Goal: Information Seeking & Learning: Learn about a topic

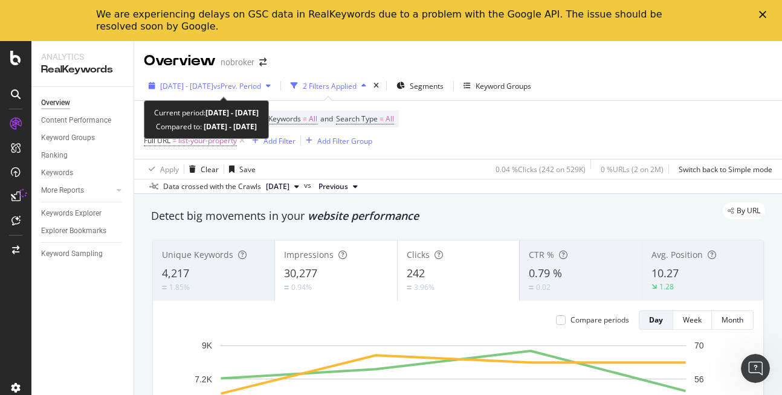
click at [213, 89] on span "[DATE] - [DATE]" at bounding box center [186, 86] width 53 height 10
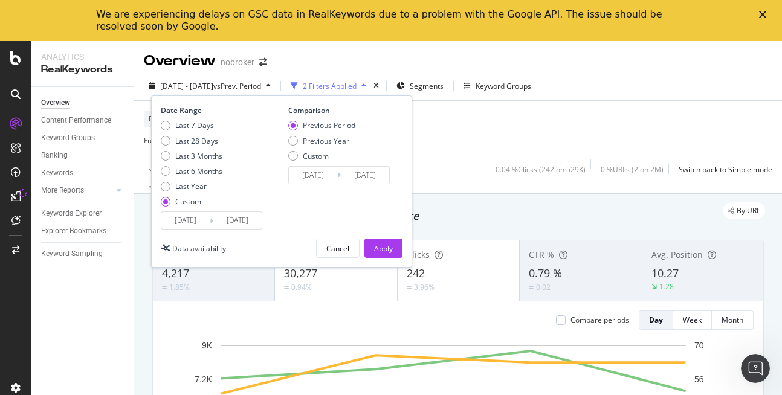
click at [243, 218] on input "[DATE]" at bounding box center [237, 220] width 48 height 17
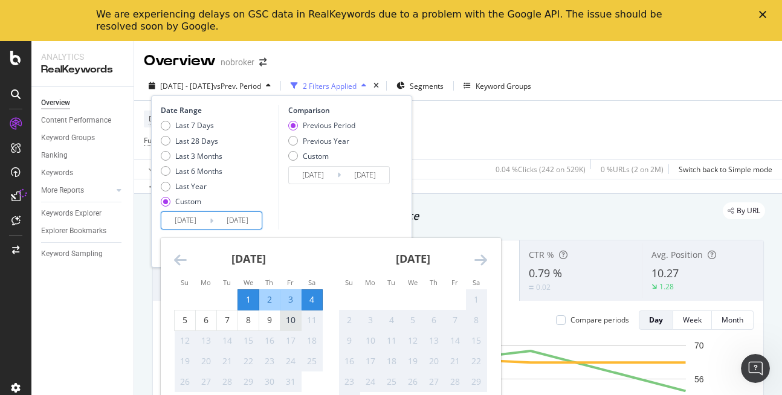
click at [295, 330] on div "10" at bounding box center [290, 320] width 21 height 20
type input "[DATE]"
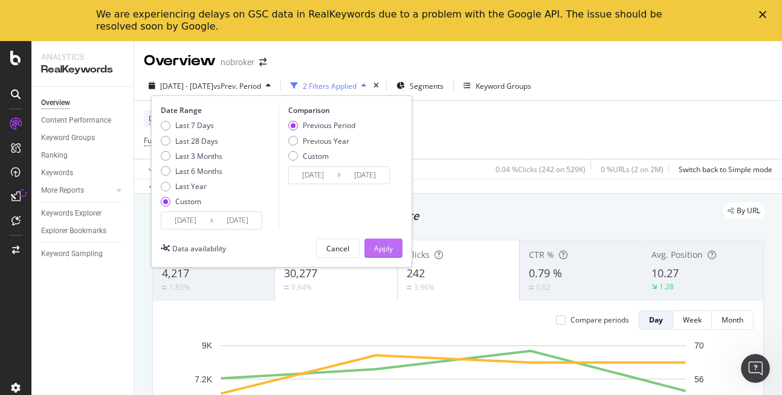
click at [381, 248] on div "Apply" at bounding box center [383, 248] width 19 height 10
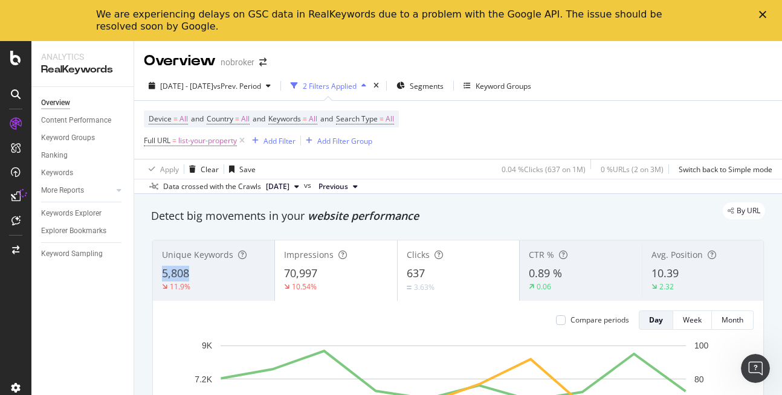
copy span "5,808"
drag, startPoint x: 160, startPoint y: 276, endPoint x: 207, endPoint y: 271, distance: 47.4
click at [207, 271] on div "Unique Keywords 5,808 11.9%" at bounding box center [213, 270] width 121 height 54
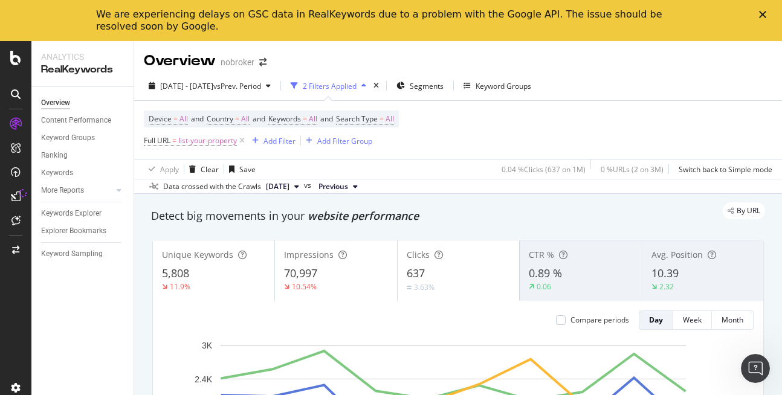
scroll to position [8, 0]
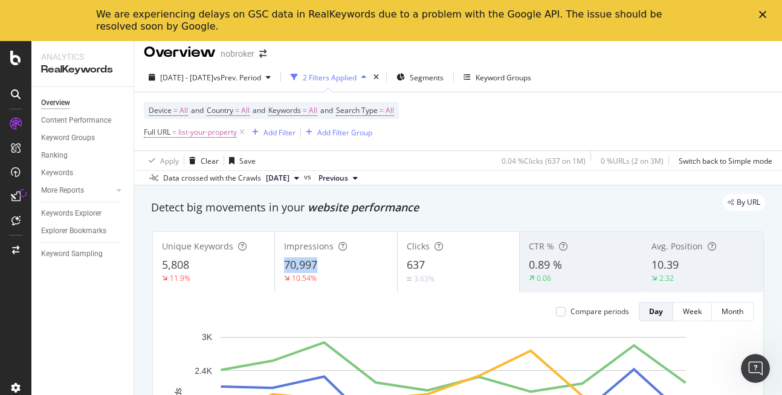
copy span "70,997"
drag, startPoint x: 283, startPoint y: 268, endPoint x: 331, endPoint y: 268, distance: 47.7
click at [331, 268] on div "70,997" at bounding box center [335, 265] width 103 height 16
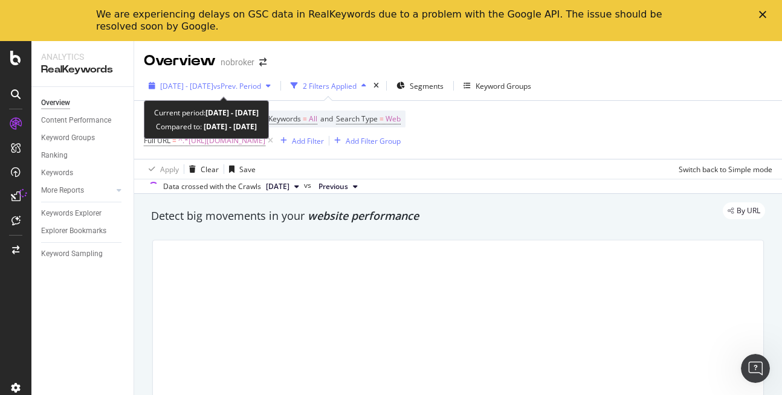
click at [213, 88] on span "[DATE] - [DATE]" at bounding box center [186, 86] width 53 height 10
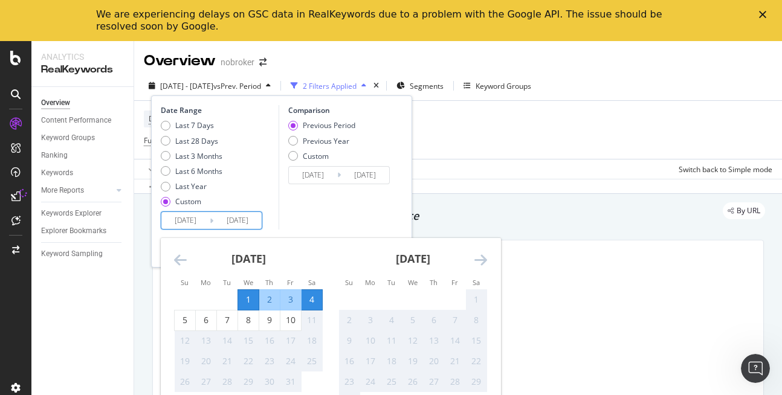
click at [248, 212] on input "[DATE]" at bounding box center [237, 220] width 48 height 17
click at [290, 324] on div "10" at bounding box center [290, 320] width 21 height 12
type input "[DATE]"
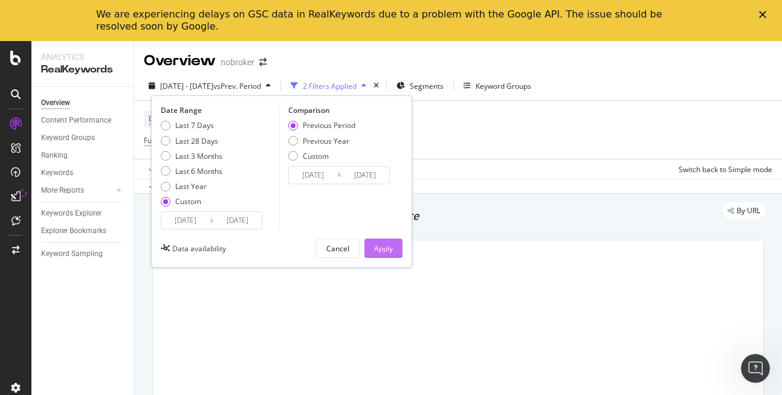
click at [387, 240] on div "Apply" at bounding box center [383, 248] width 19 height 18
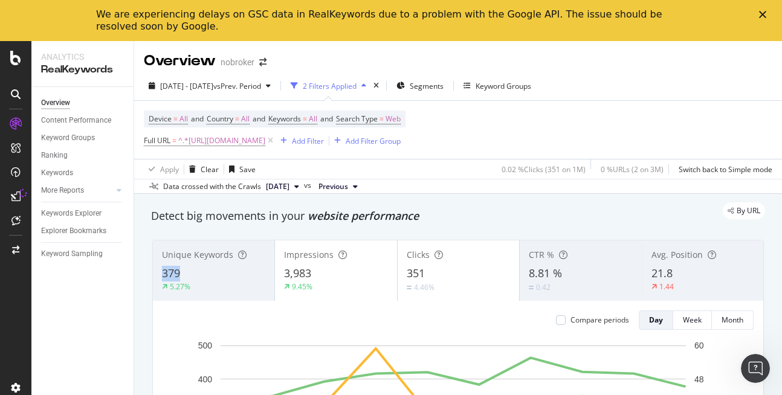
copy span "379"
drag, startPoint x: 161, startPoint y: 277, endPoint x: 204, endPoint y: 272, distance: 43.2
click at [204, 272] on div "Unique Keywords 379 5.27%" at bounding box center [213, 270] width 121 height 54
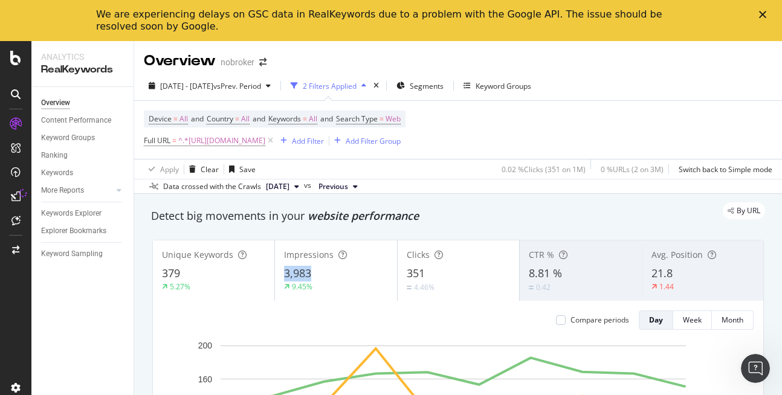
copy span "3,983"
drag, startPoint x: 278, startPoint y: 265, endPoint x: 318, endPoint y: 271, distance: 40.2
click at [318, 271] on div "Impressions 3,983 9.45%" at bounding box center [335, 270] width 121 height 54
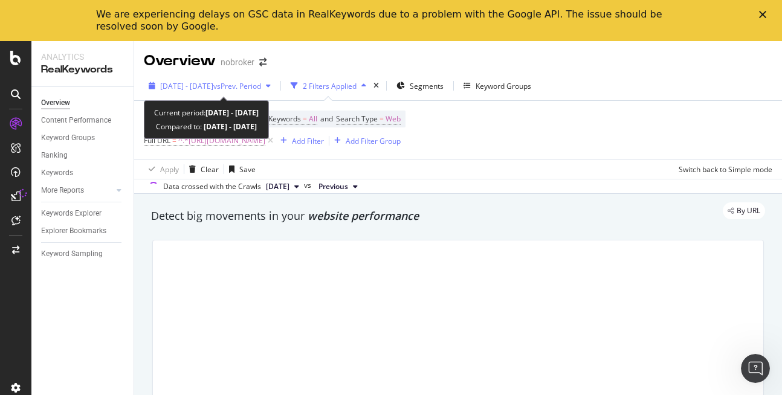
click at [213, 81] on span "[DATE] - [DATE]" at bounding box center [186, 86] width 53 height 10
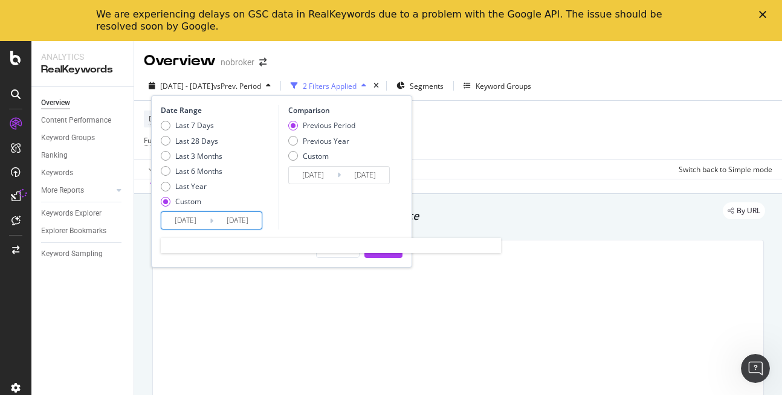
click at [245, 219] on input "[DATE]" at bounding box center [237, 220] width 48 height 17
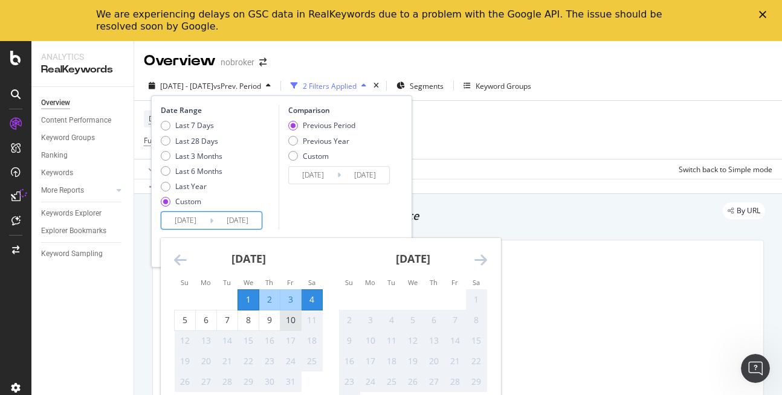
click at [290, 323] on div "10" at bounding box center [290, 320] width 21 height 12
type input "[DATE]"
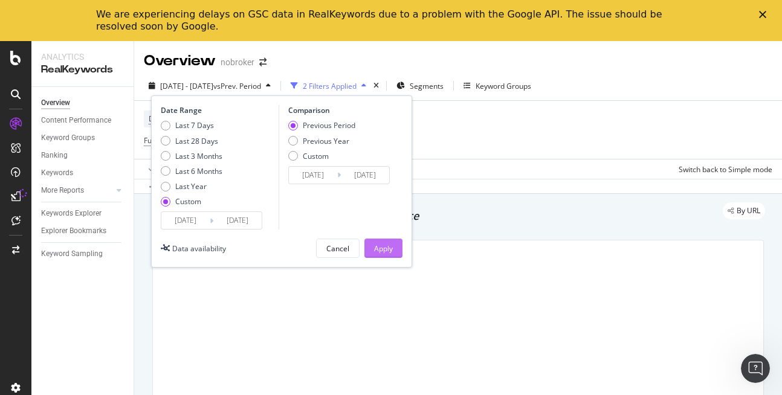
click at [388, 243] on div "Apply" at bounding box center [383, 248] width 19 height 10
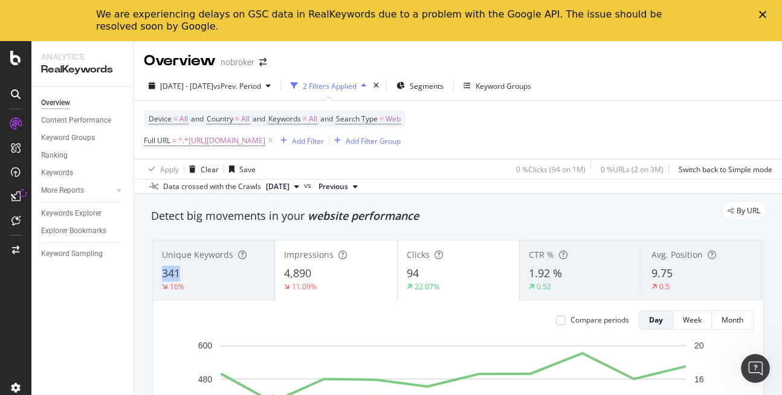
copy span "341"
drag, startPoint x: 162, startPoint y: 272, endPoint x: 201, endPoint y: 268, distance: 38.4
click at [201, 268] on div "341" at bounding box center [213, 274] width 103 height 16
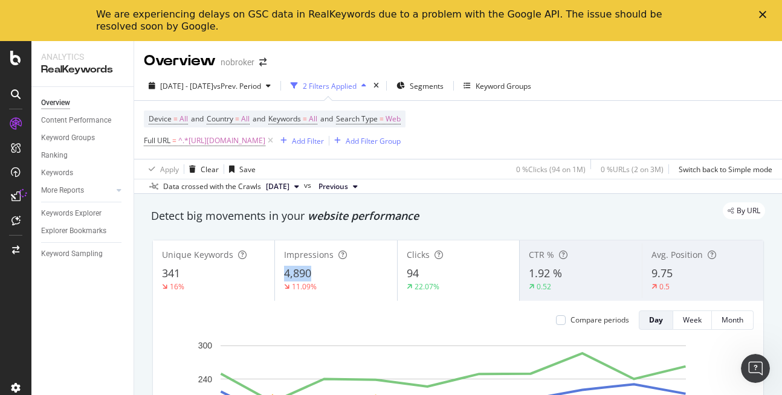
copy span "4,890"
drag, startPoint x: 274, startPoint y: 268, endPoint x: 326, endPoint y: 274, distance: 52.8
click at [326, 274] on div "Impressions 4,890 11.09%" at bounding box center [335, 270] width 121 height 54
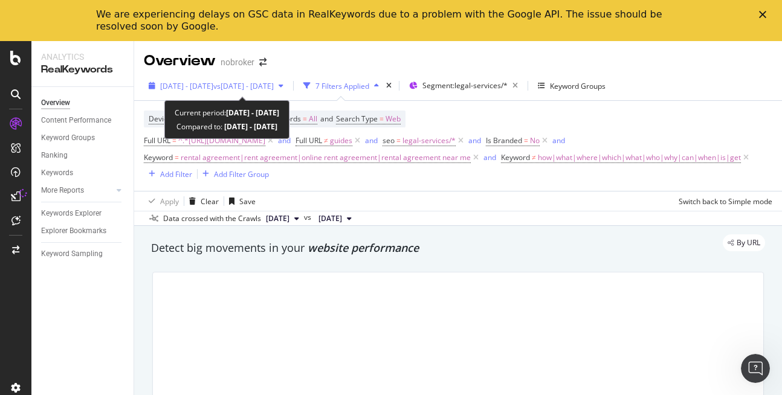
click at [214, 77] on div "2025 Oct. 1st - Oct. 4th vs 2024 Jul. 1st - Sep. 16th" at bounding box center [216, 86] width 144 height 18
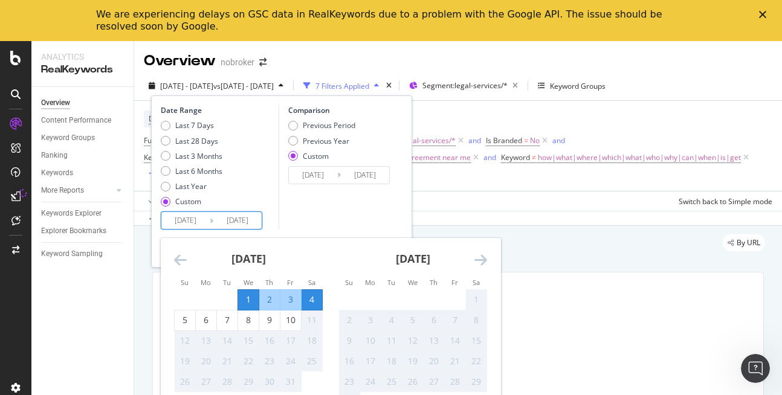
click at [245, 220] on input "[DATE]" at bounding box center [237, 220] width 48 height 17
click at [295, 318] on div "10" at bounding box center [290, 320] width 21 height 12
type input "[DATE]"
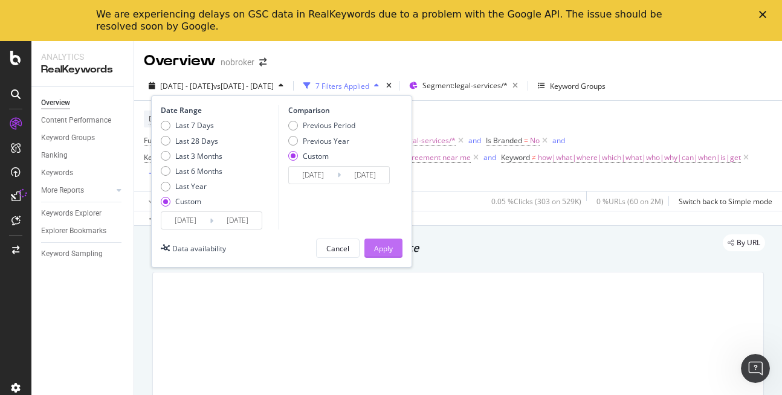
drag, startPoint x: 364, startPoint y: 243, endPoint x: 151, endPoint y: 2, distance: 321.8
click at [364, 243] on button "Apply" at bounding box center [383, 248] width 38 height 19
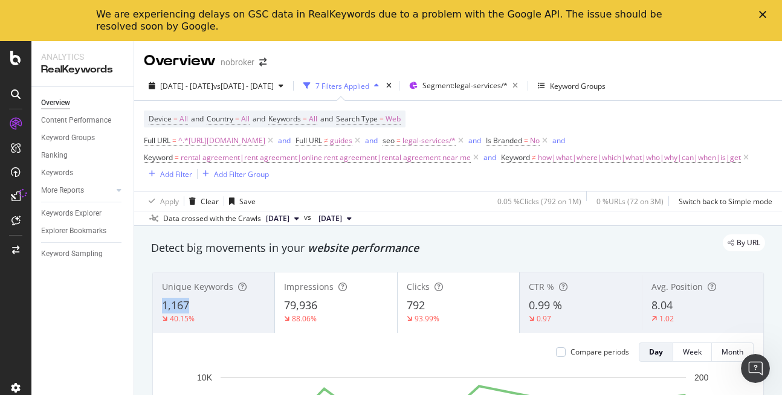
copy span "1,167"
drag, startPoint x: 155, startPoint y: 303, endPoint x: 196, endPoint y: 305, distance: 41.1
click at [196, 305] on div "Unique Keywords 1,167 40.15%" at bounding box center [213, 302] width 121 height 54
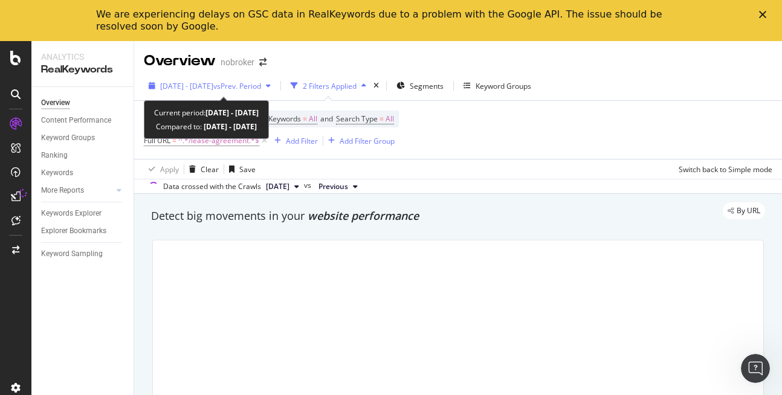
click at [205, 76] on button "[DATE] - [DATE] vs Prev. Period" at bounding box center [210, 85] width 132 height 19
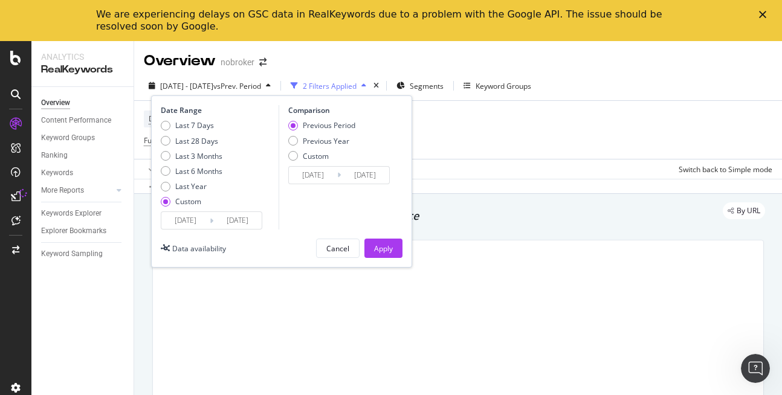
click at [245, 224] on input "[DATE]" at bounding box center [237, 220] width 48 height 17
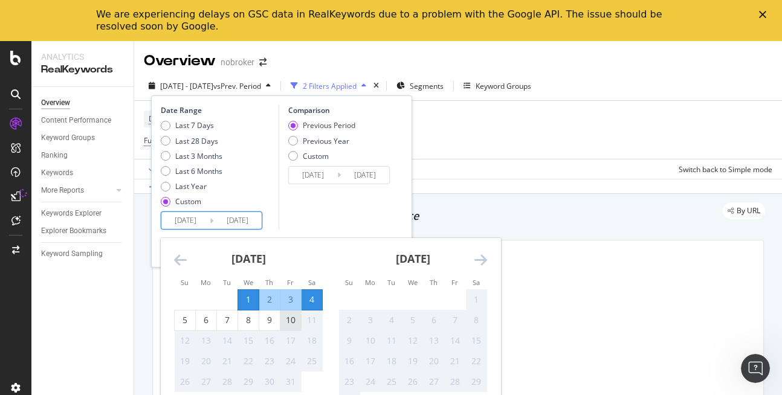
click at [295, 327] on div "10" at bounding box center [290, 320] width 21 height 20
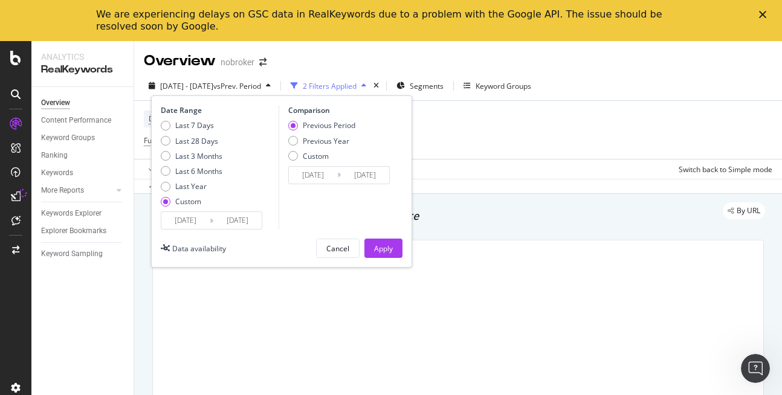
type input "[DATE]"
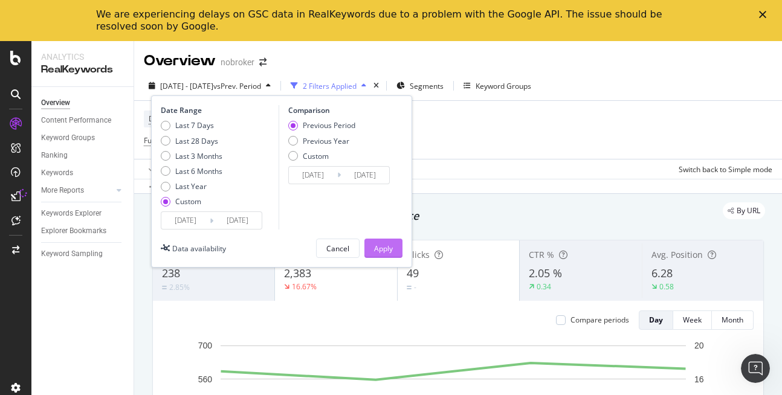
click at [378, 248] on div "Apply" at bounding box center [383, 248] width 19 height 10
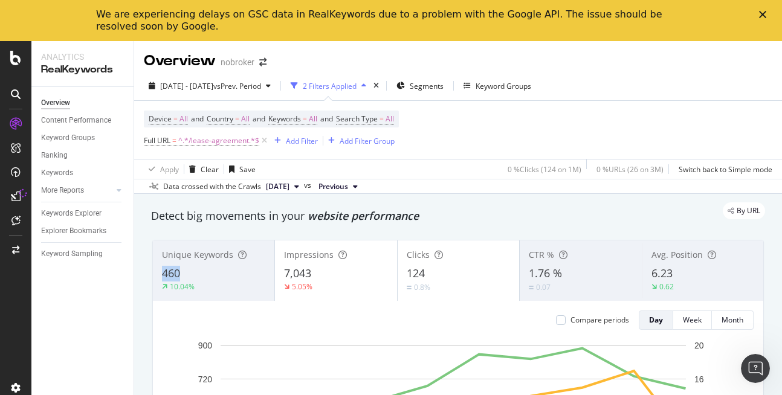
copy span "460"
drag, startPoint x: 158, startPoint y: 276, endPoint x: 187, endPoint y: 278, distance: 29.1
click at [187, 278] on div "Unique Keywords 460 10.04%" at bounding box center [213, 270] width 121 height 54
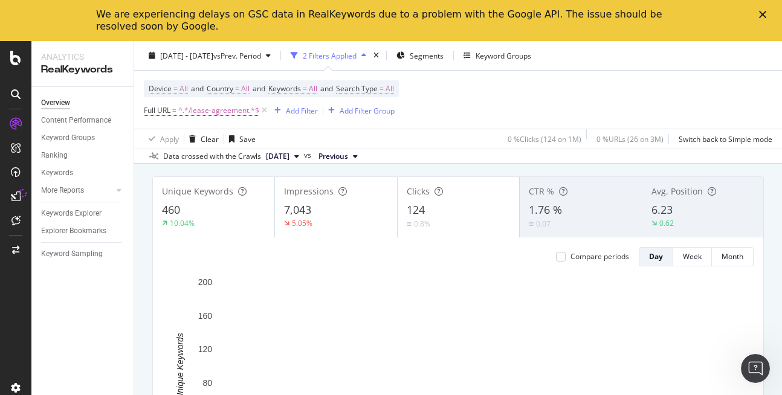
scroll to position [49, 0]
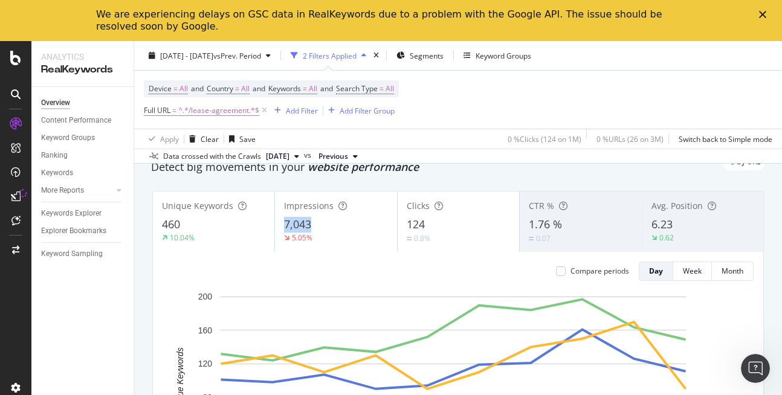
copy span "7,043"
drag, startPoint x: 278, startPoint y: 225, endPoint x: 355, endPoint y: 232, distance: 76.4
click at [355, 232] on div "Impressions 7,043 5.05%" at bounding box center [335, 222] width 121 height 54
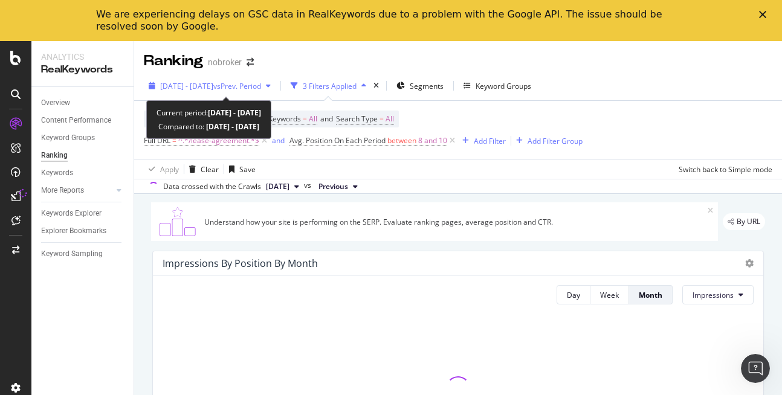
click at [210, 92] on div "2025 Sep. 1st - Sep. 29th vs Prev. Period" at bounding box center [210, 86] width 132 height 18
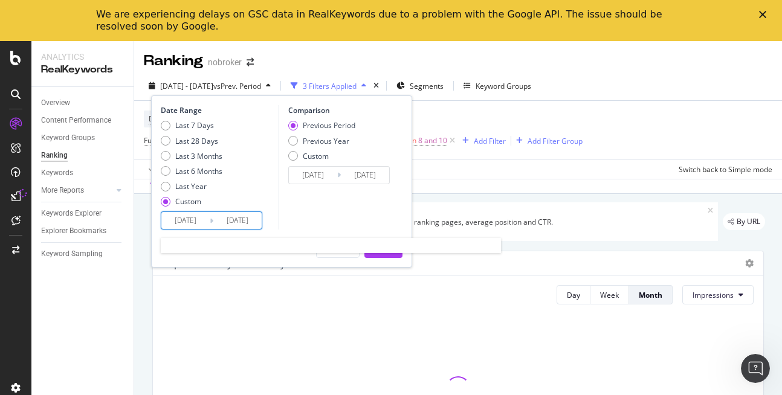
click at [242, 222] on input "2025/09/29" at bounding box center [237, 220] width 48 height 17
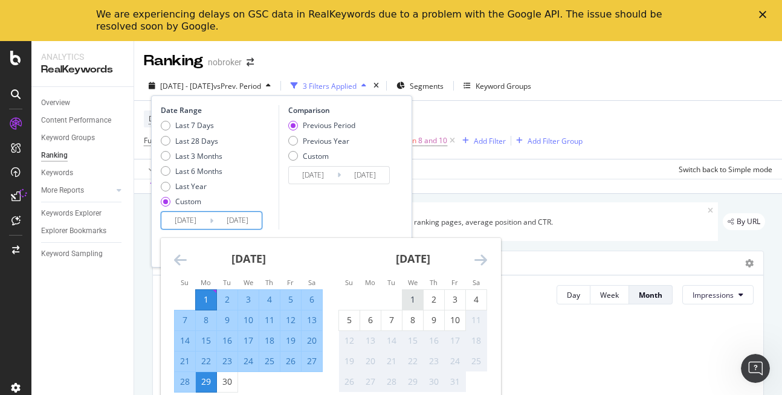
click at [409, 291] on div "1" at bounding box center [412, 300] width 21 height 20
type input "[DATE]"
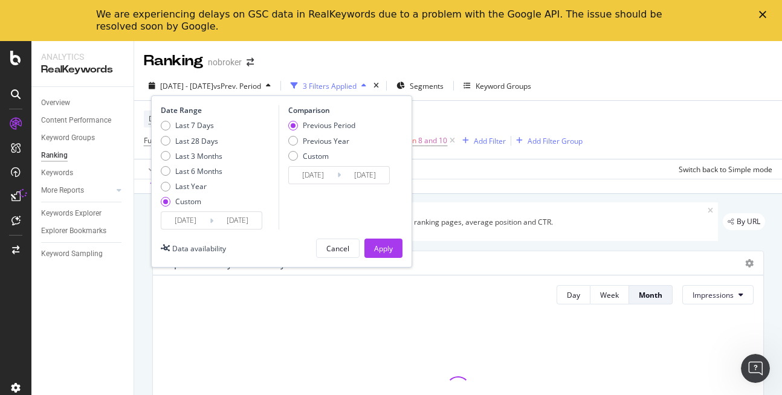
click at [196, 220] on input "2025/09/01" at bounding box center [185, 220] width 48 height 17
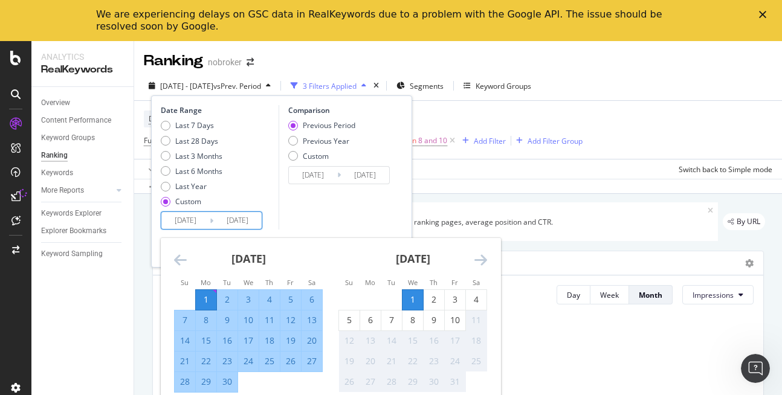
click at [419, 299] on div "1" at bounding box center [412, 300] width 21 height 12
type input "[DATE]"
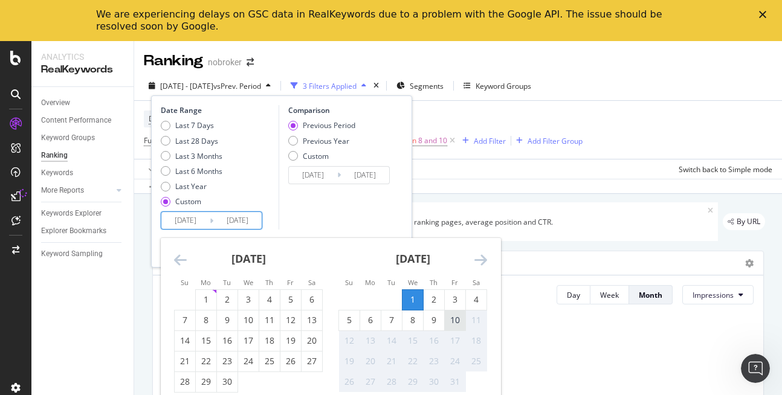
click at [458, 320] on div "10" at bounding box center [455, 320] width 21 height 12
type input "[DATE]"
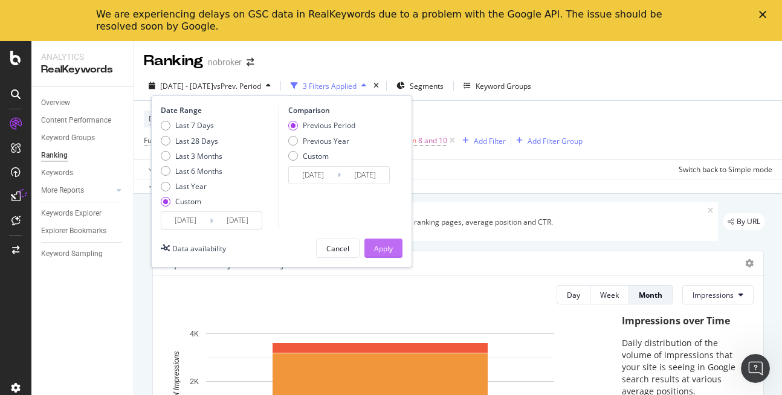
drag, startPoint x: 382, startPoint y: 251, endPoint x: 114, endPoint y: 5, distance: 364.3
click at [382, 251] on div "Apply" at bounding box center [383, 248] width 19 height 10
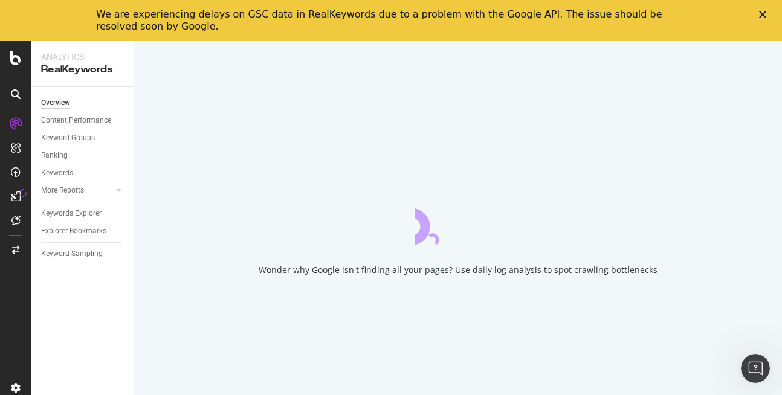
click at [762, 14] on polygon "Close" at bounding box center [762, 14] width 7 height 7
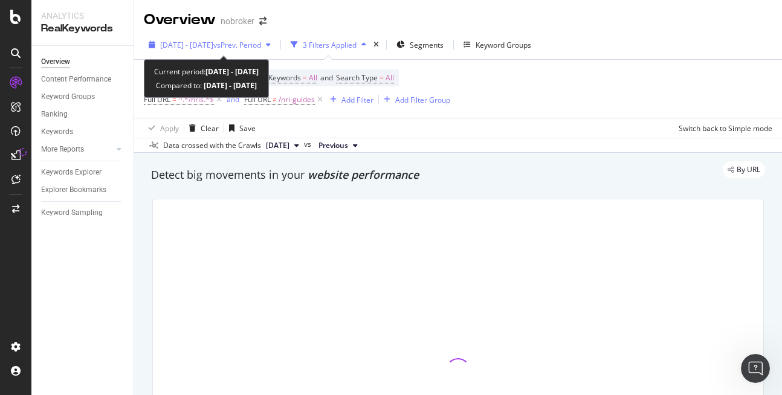
click at [206, 44] on span "[DATE] - [DATE]" at bounding box center [186, 45] width 53 height 10
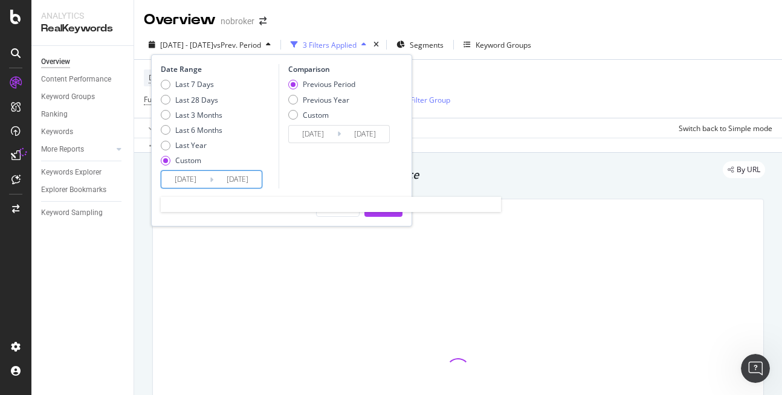
click at [243, 182] on input "[DATE]" at bounding box center [237, 179] width 48 height 17
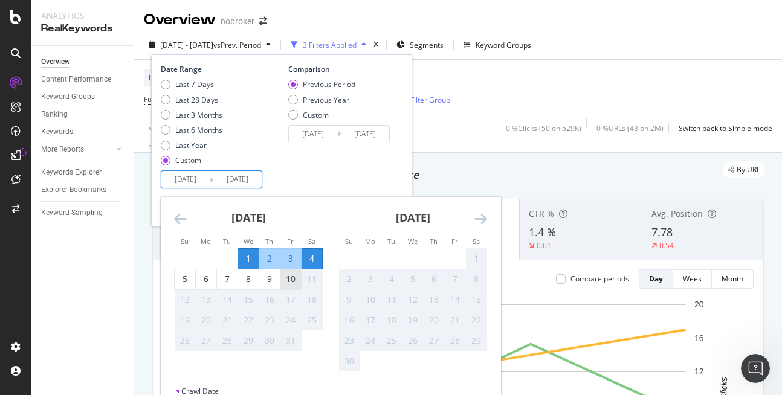
click at [298, 282] on div "10" at bounding box center [290, 279] width 21 height 12
type input "[DATE]"
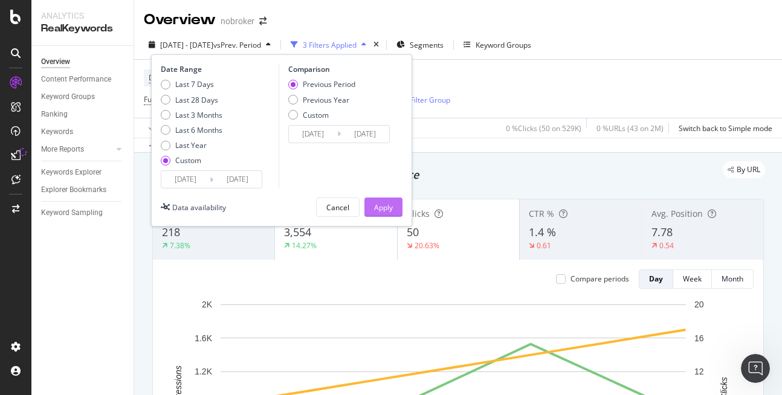
click at [388, 199] on div "Apply" at bounding box center [383, 207] width 19 height 18
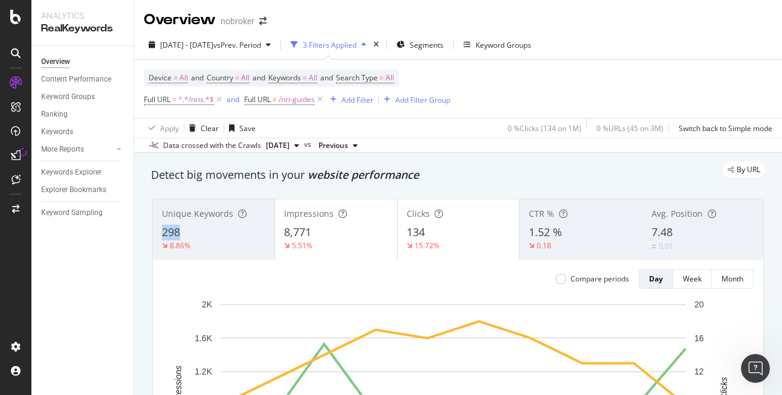
copy span "298"
drag, startPoint x: 159, startPoint y: 235, endPoint x: 202, endPoint y: 234, distance: 42.9
click at [202, 234] on div "Unique Keywords 298 8.86%" at bounding box center [213, 229] width 121 height 54
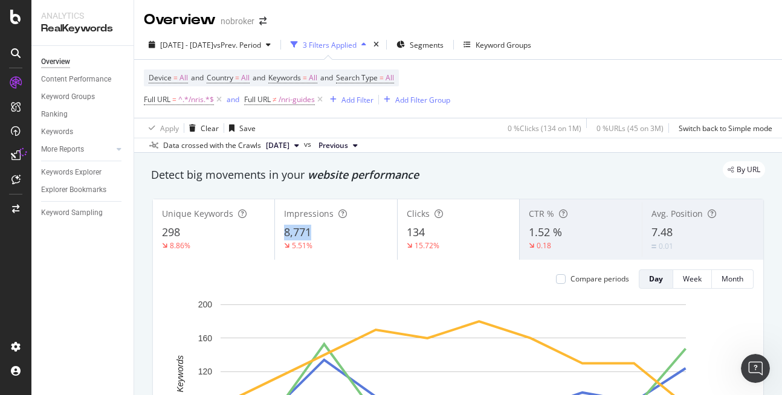
copy span "8,771"
drag, startPoint x: 283, startPoint y: 235, endPoint x: 326, endPoint y: 233, distance: 43.0
click at [326, 233] on div "8,771" at bounding box center [335, 233] width 103 height 16
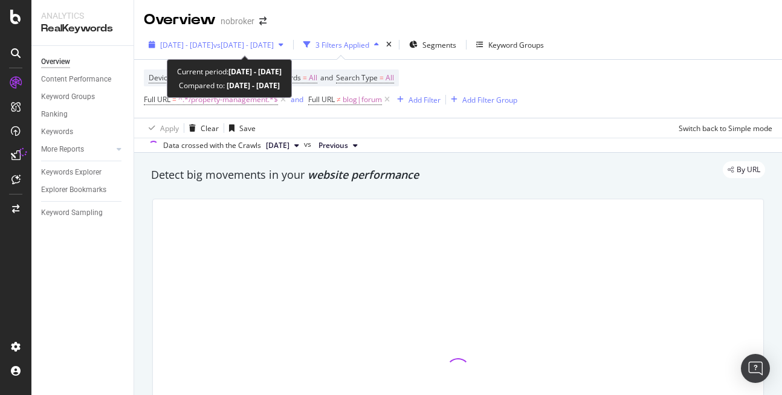
click at [195, 45] on span "[DATE] - [DATE]" at bounding box center [186, 45] width 53 height 10
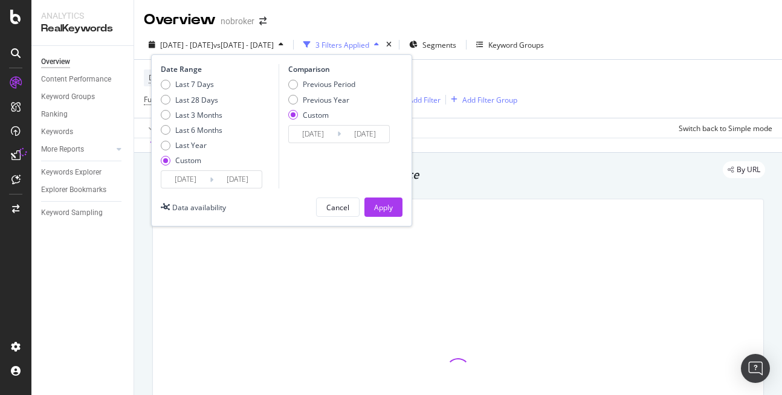
click at [236, 168] on div "Last 7 Days Last 28 Days Last 3 Months Last 6 Months Last Year Custom" at bounding box center [218, 124] width 115 height 91
click at [239, 184] on input "[DATE]" at bounding box center [237, 179] width 48 height 17
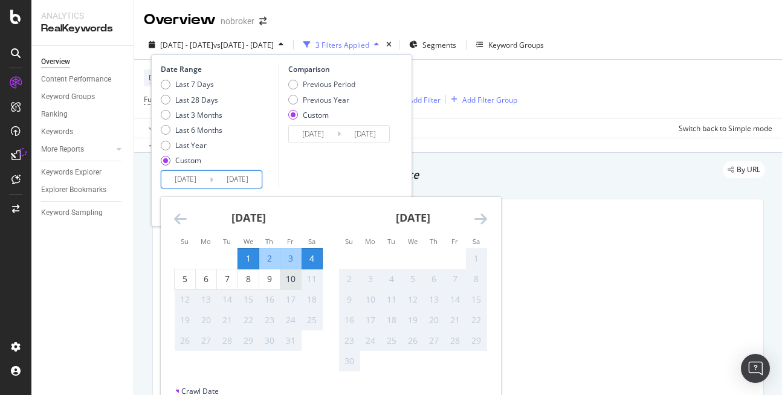
click at [295, 282] on div "10" at bounding box center [290, 279] width 21 height 12
type input "[DATE]"
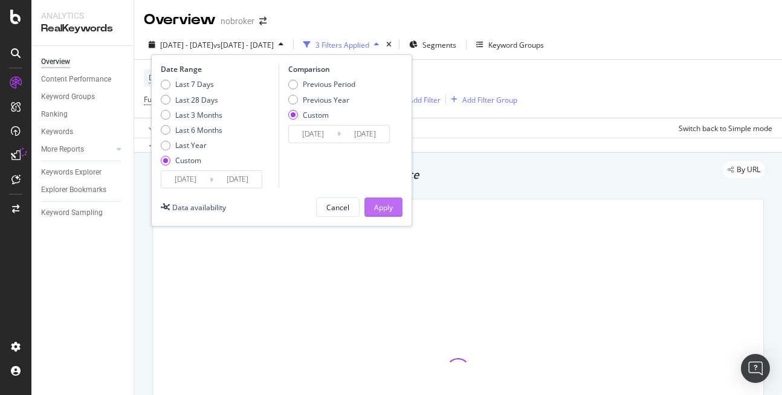
click at [381, 207] on div "Apply" at bounding box center [383, 207] width 19 height 10
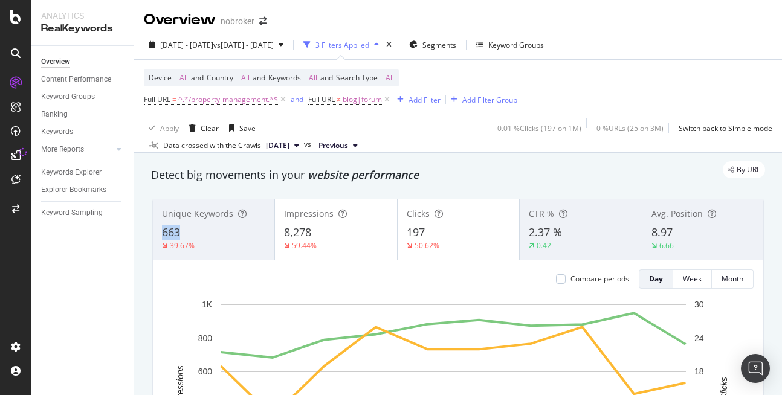
copy span "663"
drag, startPoint x: 158, startPoint y: 228, endPoint x: 195, endPoint y: 225, distance: 37.5
click at [195, 225] on div "Unique Keywords 663 39.67%" at bounding box center [213, 229] width 121 height 54
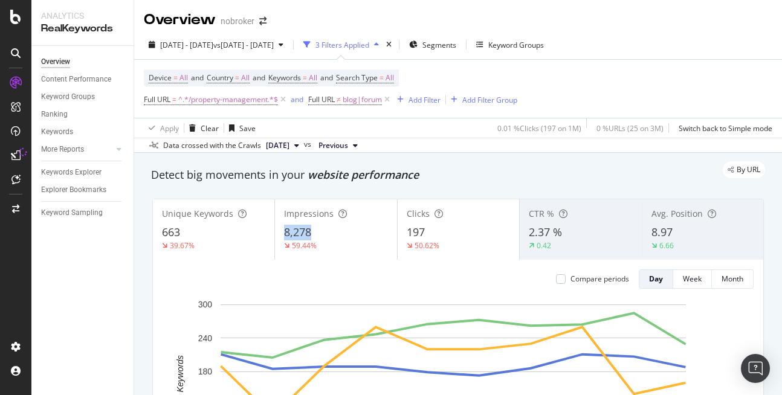
copy span "8,278"
drag, startPoint x: 281, startPoint y: 225, endPoint x: 330, endPoint y: 226, distance: 48.9
click at [330, 226] on div "Impressions 8,278 59.44%" at bounding box center [335, 229] width 121 height 54
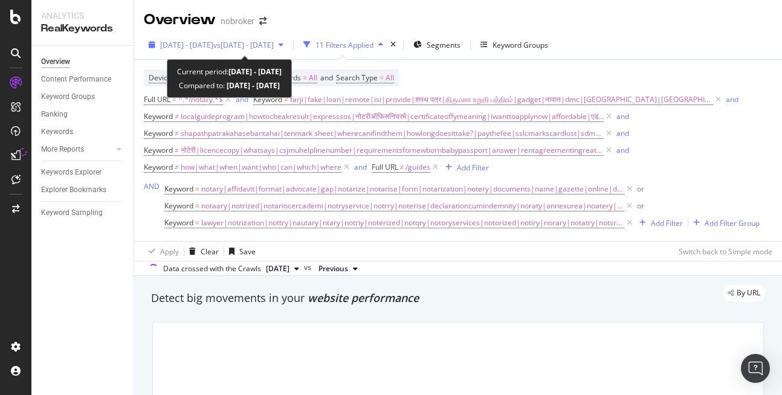
click at [199, 42] on span "[DATE] - [DATE]" at bounding box center [186, 45] width 53 height 10
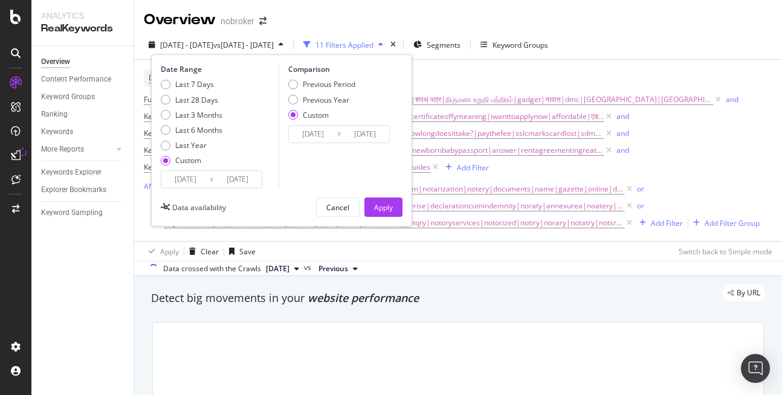
click at [252, 176] on input "[DATE]" at bounding box center [237, 179] width 48 height 17
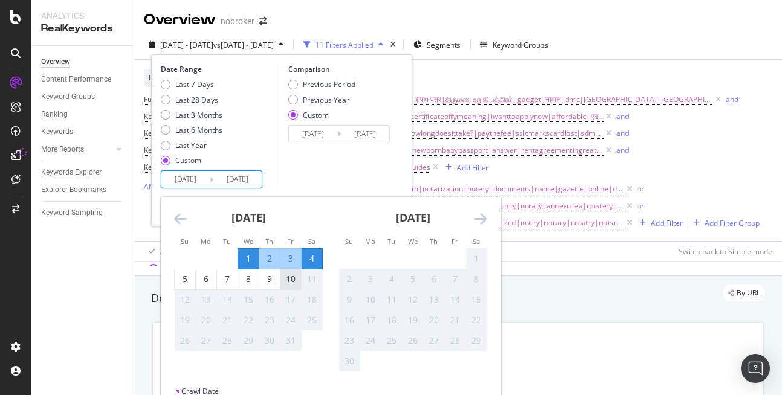
click at [288, 282] on div "10" at bounding box center [290, 279] width 21 height 12
type input "[DATE]"
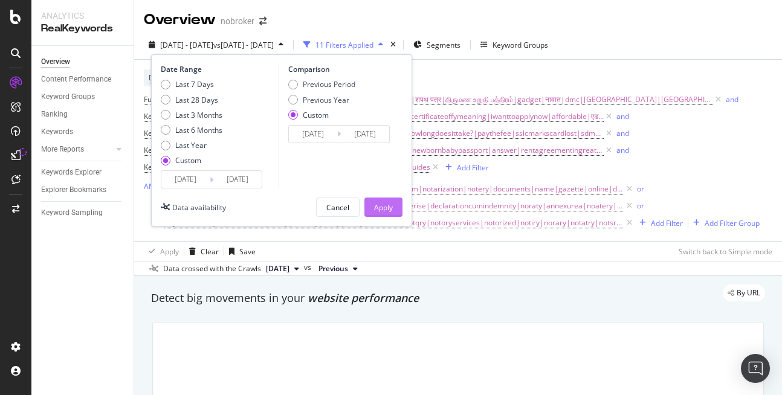
click at [372, 214] on button "Apply" at bounding box center [383, 207] width 38 height 19
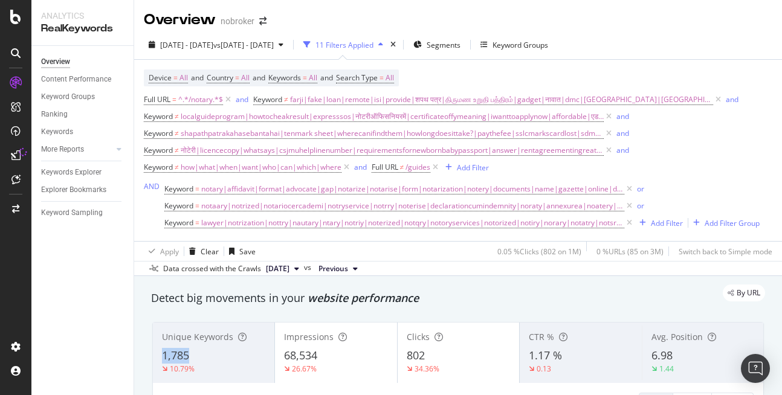
copy span "1,785"
drag, startPoint x: 154, startPoint y: 352, endPoint x: 187, endPoint y: 352, distance: 33.2
click at [187, 352] on div "Unique Keywords 1,785 10.79%" at bounding box center [213, 353] width 121 height 54
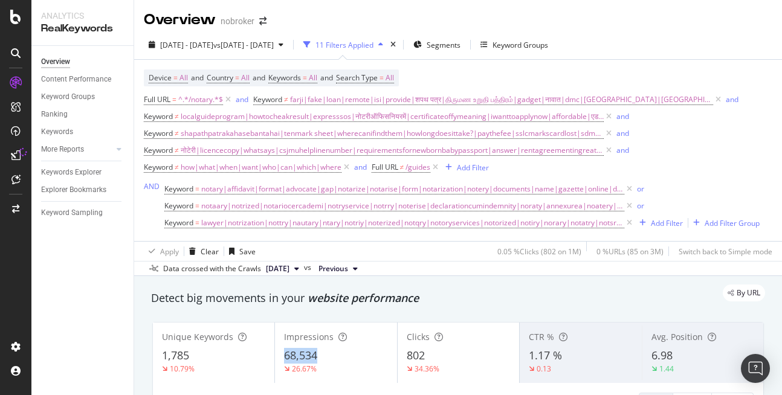
copy span "68,534"
drag, startPoint x: 278, startPoint y: 359, endPoint x: 338, endPoint y: 359, distance: 59.8
click at [338, 359] on div "Impressions 68,534 26.67%" at bounding box center [335, 353] width 121 height 54
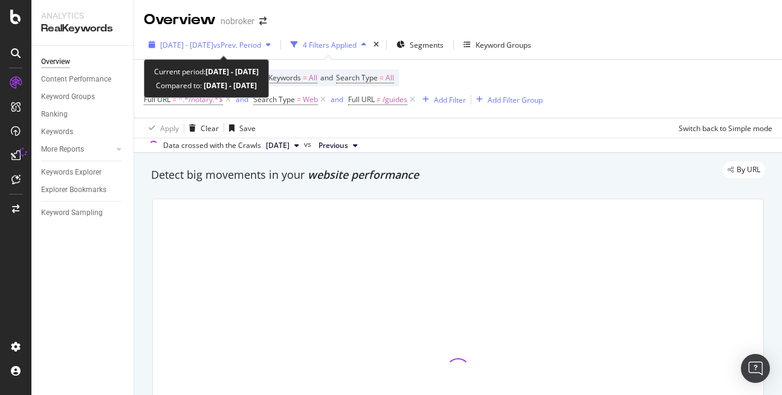
click at [195, 47] on span "[DATE] - [DATE]" at bounding box center [186, 45] width 53 height 10
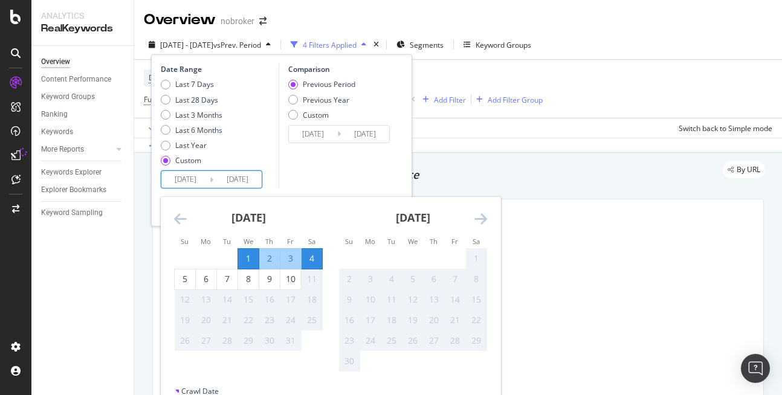
click at [247, 178] on input "[DATE]" at bounding box center [237, 179] width 48 height 17
click at [292, 280] on div "10" at bounding box center [290, 279] width 21 height 12
type input "[DATE]"
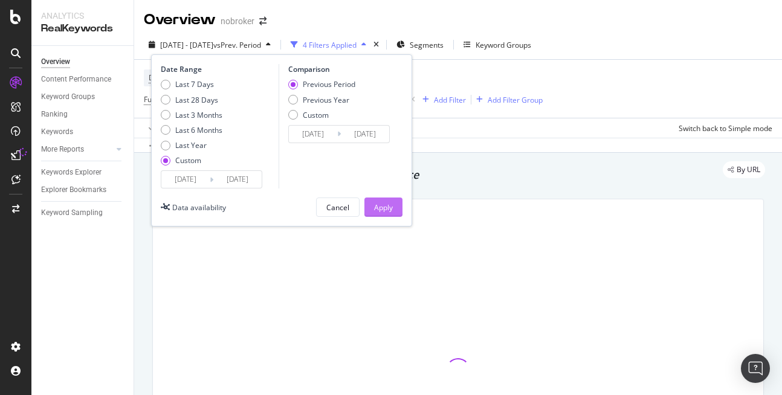
click at [375, 208] on div "Apply" at bounding box center [383, 207] width 19 height 10
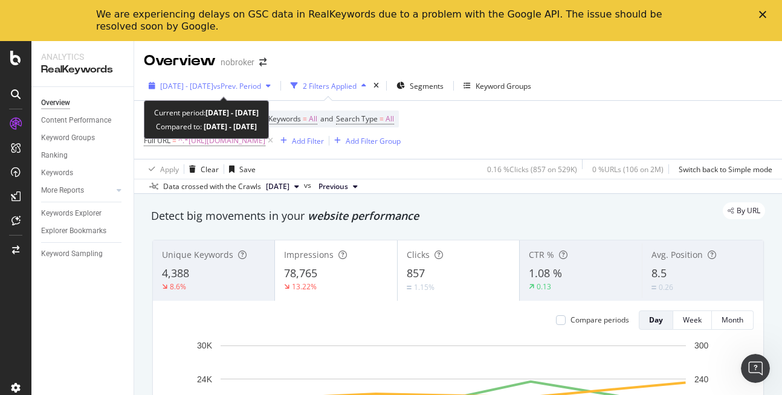
click at [207, 91] on span "[DATE] - [DATE]" at bounding box center [186, 86] width 53 height 10
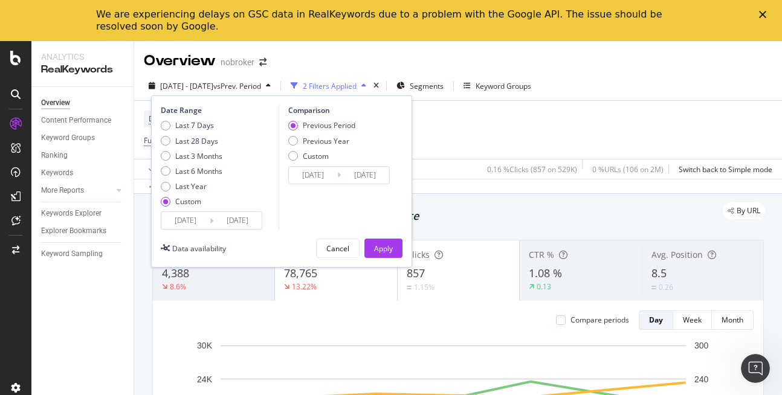
click at [239, 216] on input "[DATE]" at bounding box center [237, 220] width 48 height 17
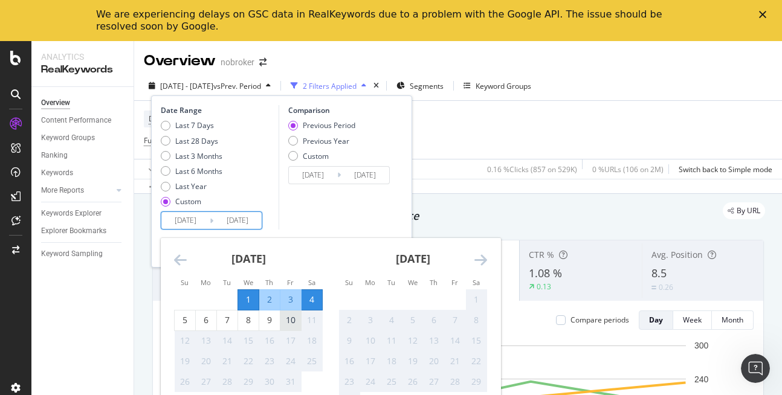
click at [290, 323] on div "10" at bounding box center [290, 320] width 21 height 12
type input "[DATE]"
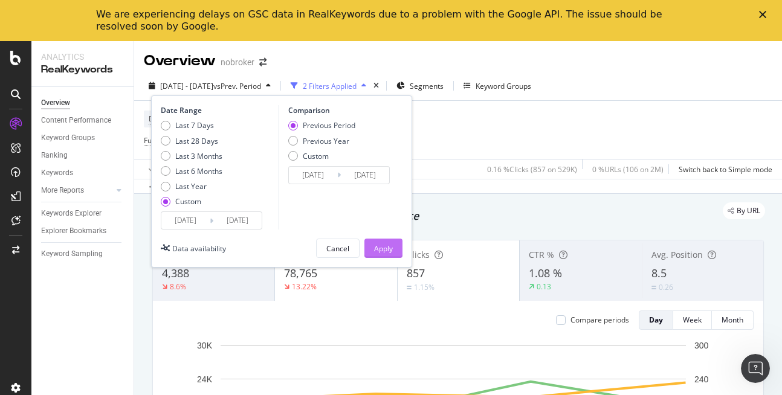
click at [379, 242] on div "Apply" at bounding box center [383, 248] width 19 height 18
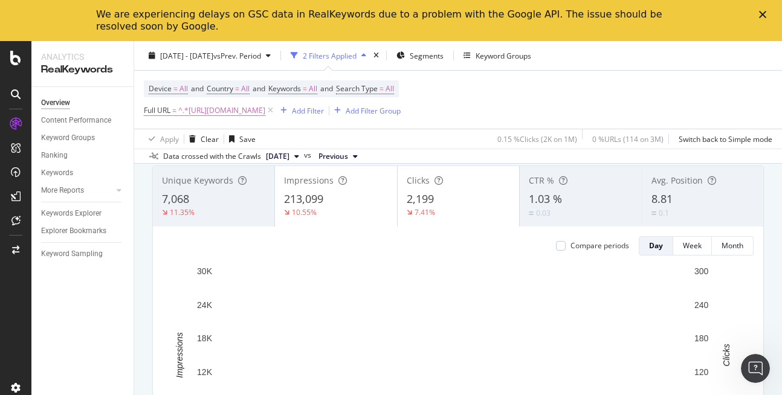
scroll to position [42, 0]
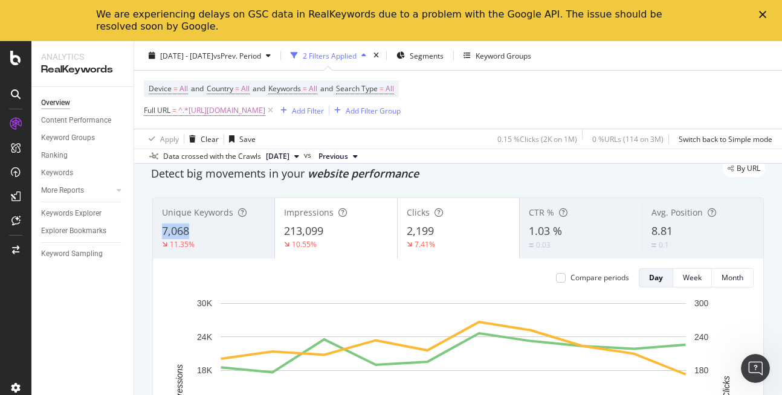
copy span "7,068"
drag, startPoint x: 156, startPoint y: 229, endPoint x: 220, endPoint y: 226, distance: 64.1
click at [220, 226] on div "Unique Keywords 7,068 11.35%" at bounding box center [213, 228] width 121 height 54
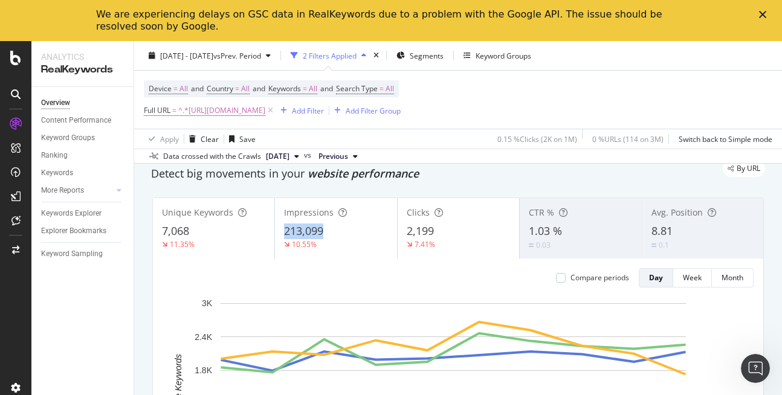
copy div "213,099"
drag, startPoint x: 280, startPoint y: 220, endPoint x: 335, endPoint y: 228, distance: 55.5
click at [335, 228] on div "Impressions 213,099 10.55%" at bounding box center [335, 228] width 121 height 54
